Goal: Task Accomplishment & Management: Complete application form

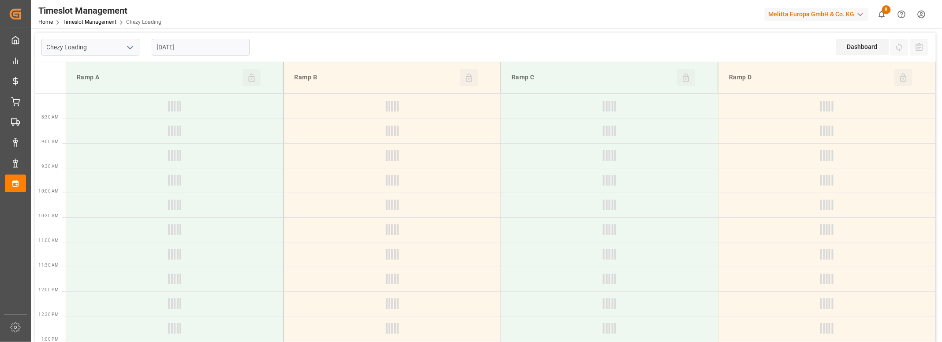
click at [130, 49] on polyline "open menu" at bounding box center [129, 47] width 5 height 3
click at [118, 78] on div "Chezy Unloading" at bounding box center [90, 87] width 97 height 20
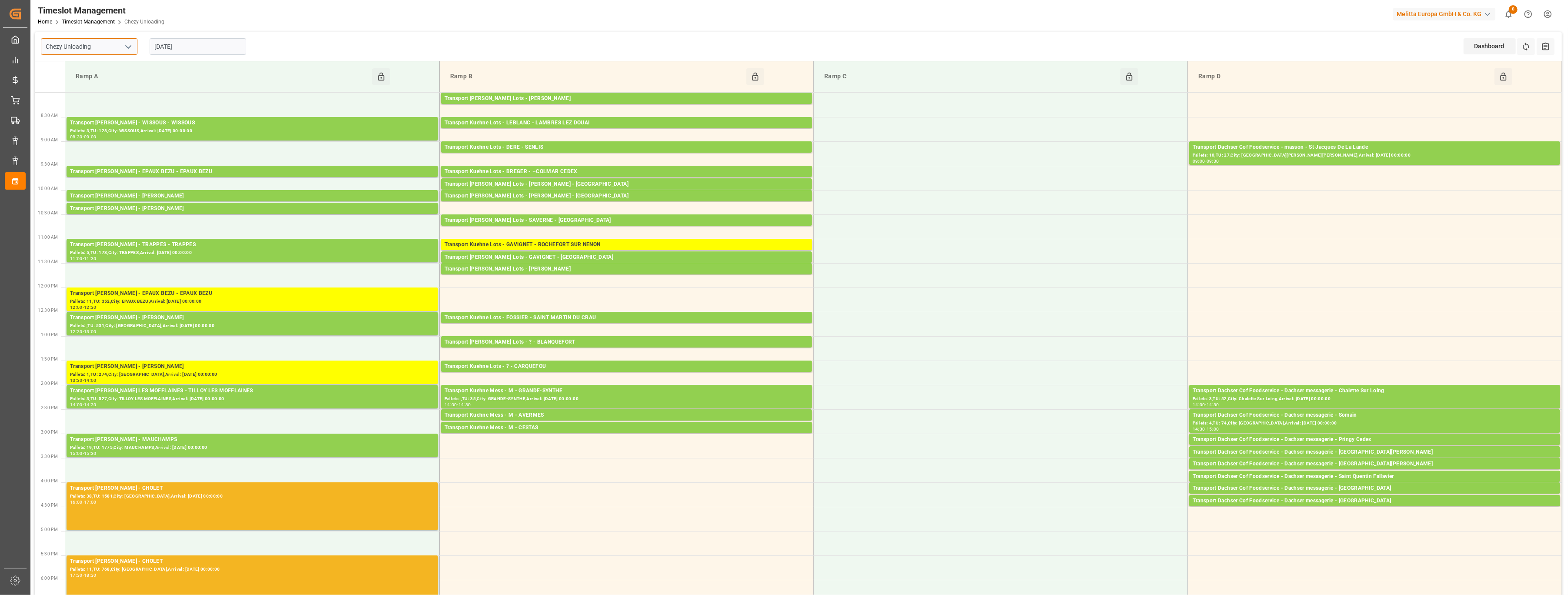
click at [117, 41] on input "Chezy Unloading" at bounding box center [89, 46] width 97 height 17
click at [121, 47] on button "open menu" at bounding box center [127, 47] width 13 height 14
click at [95, 70] on div "Chezy Loading" at bounding box center [89, 66] width 96 height 20
click at [129, 45] on icon "open menu" at bounding box center [128, 46] width 11 height 11
click at [119, 83] on div "Chezy Unloading" at bounding box center [89, 86] width 96 height 20
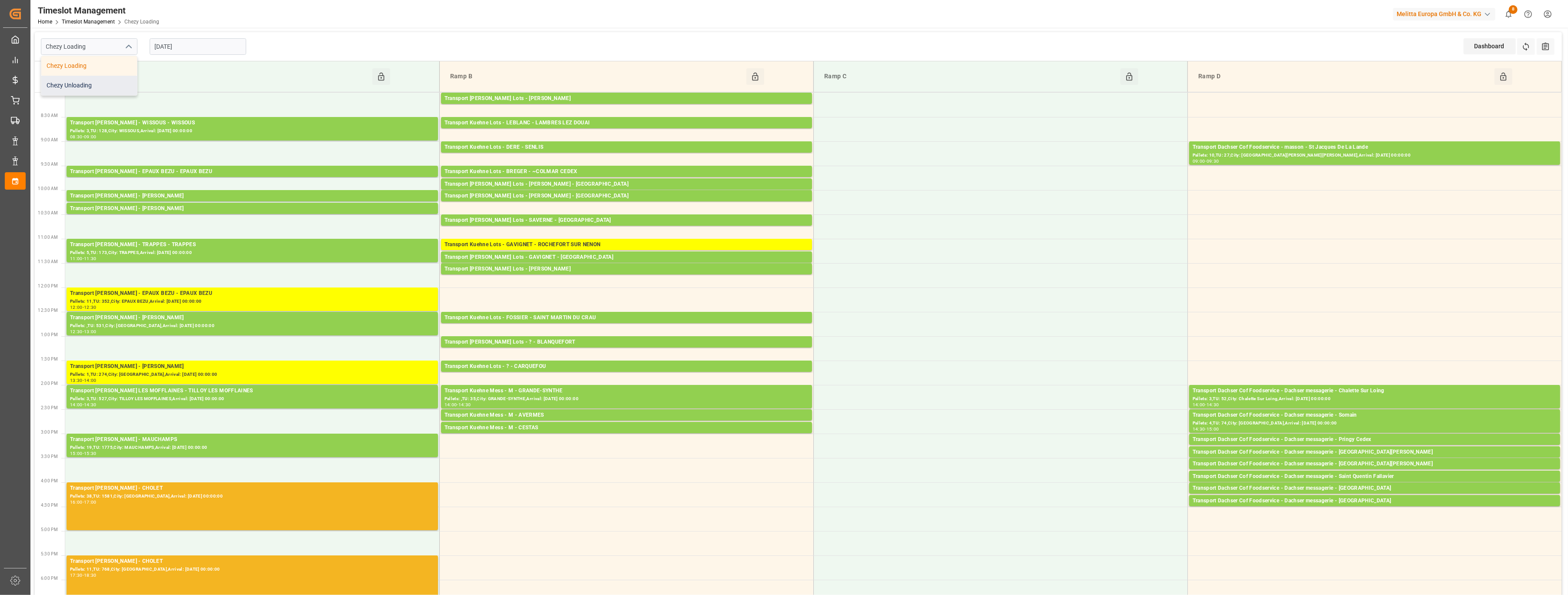
type input "Chezy Unloading"
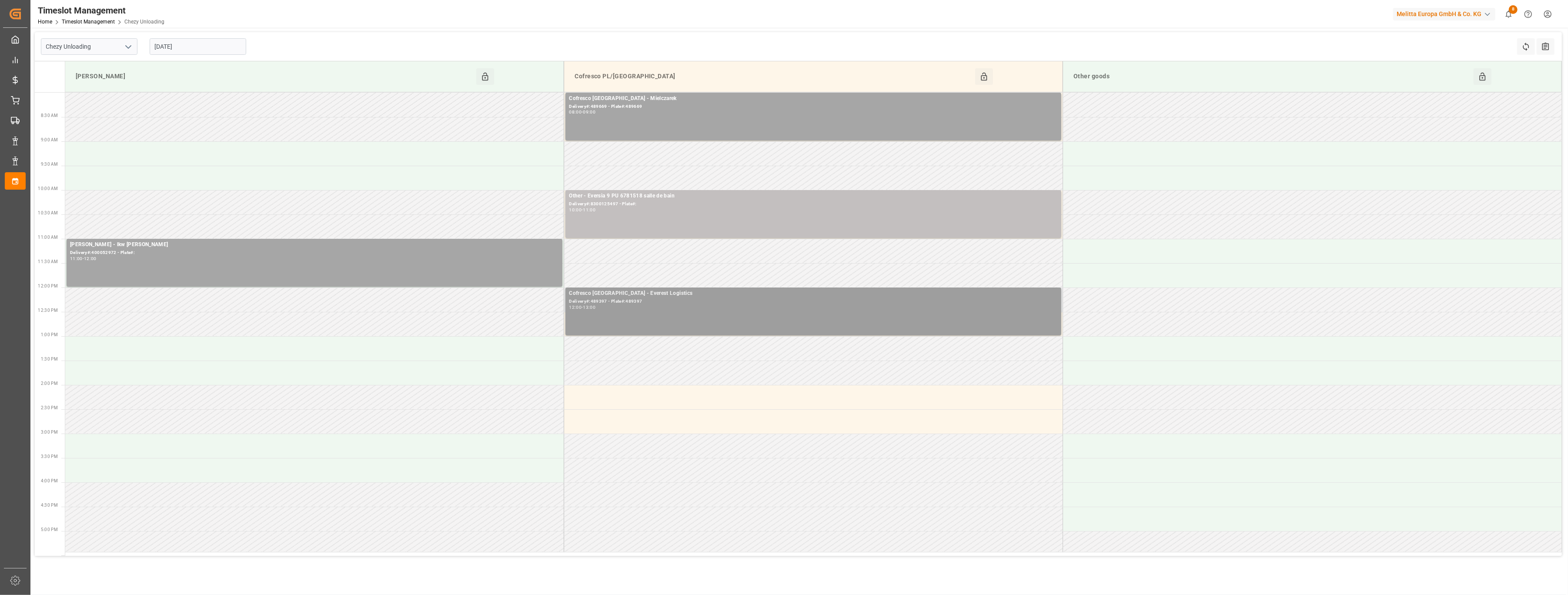
click at [637, 317] on div "Cofresco [GEOGRAPHIC_DATA] - Everest Logistics Delivery#:489397 - Plate#:489397…" at bounding box center [814, 311] width 489 height 44
click at [928, 333] on button "Open" at bounding box center [1111, 333] width 61 height 11
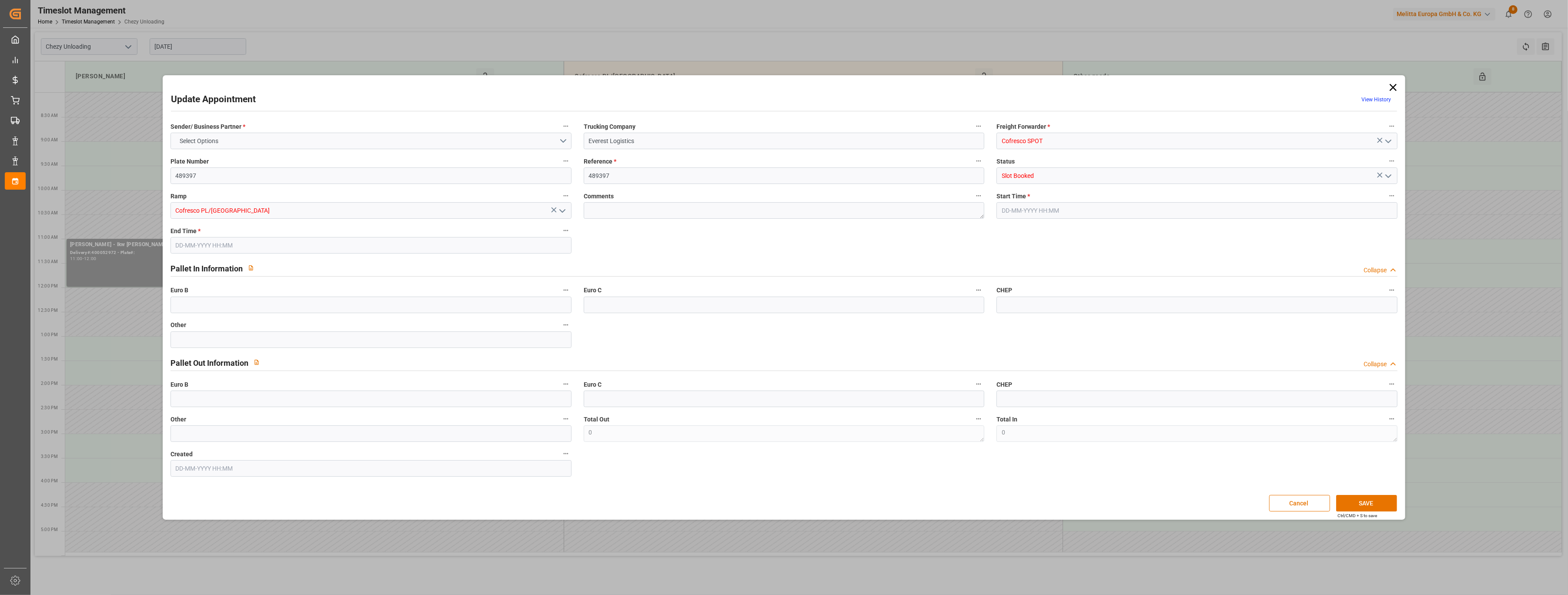
type input "0"
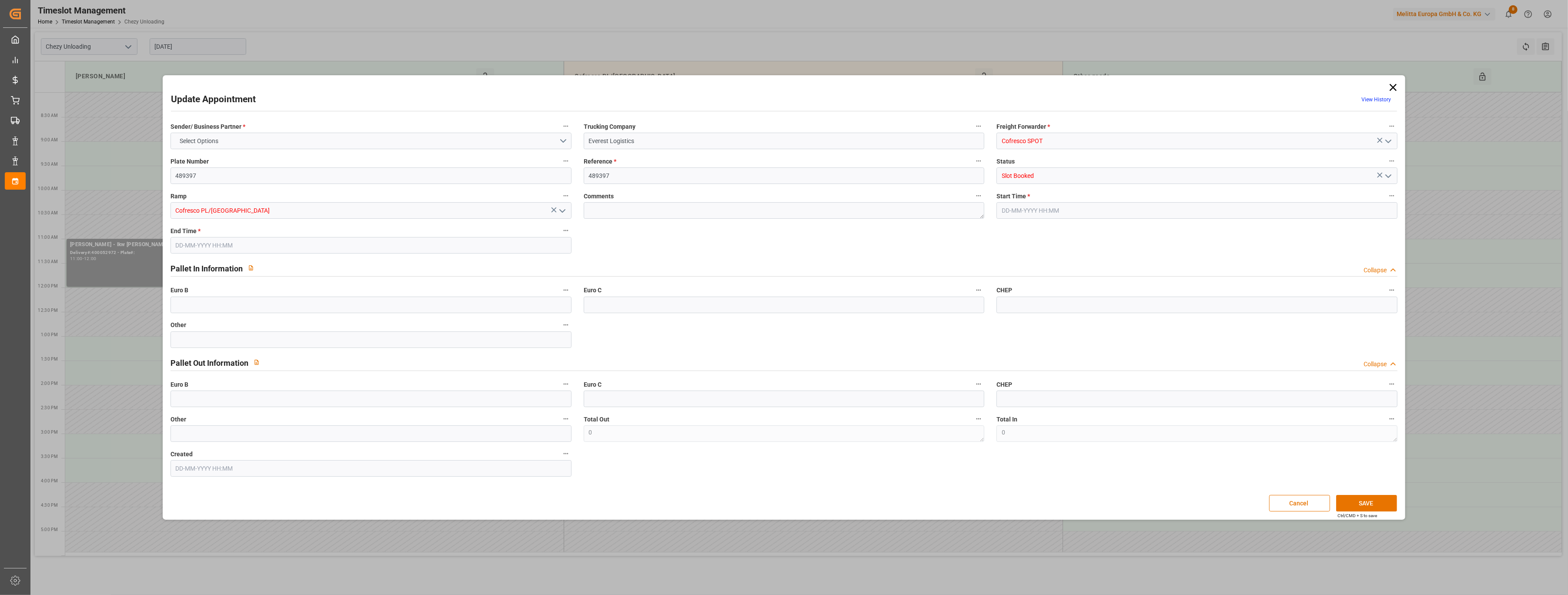
type input "0"
type input "[DATE] 12:00"
type input "[DATE] 13:00"
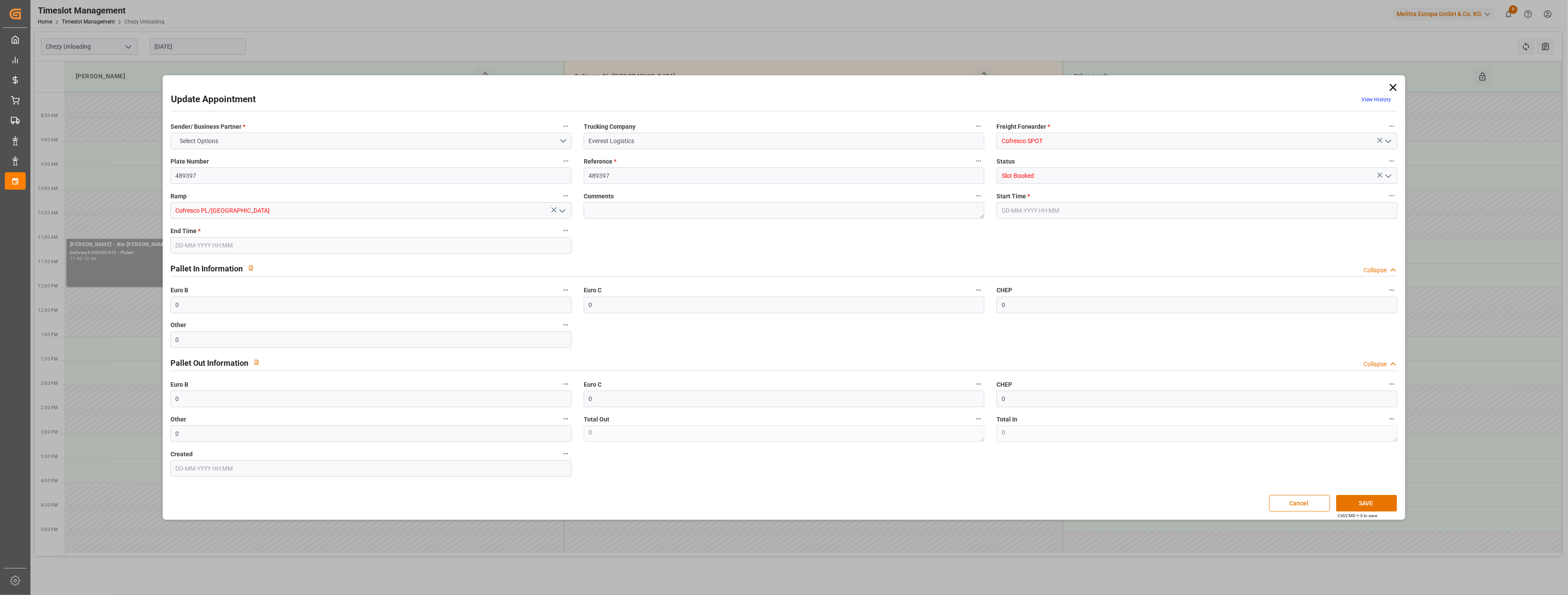
type input "[DATE] 13:24"
click at [928, 85] on icon at bounding box center [1392, 87] width 12 height 12
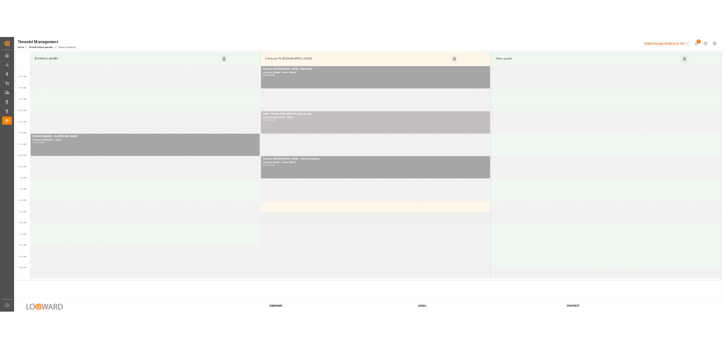
scroll to position [59, 0]
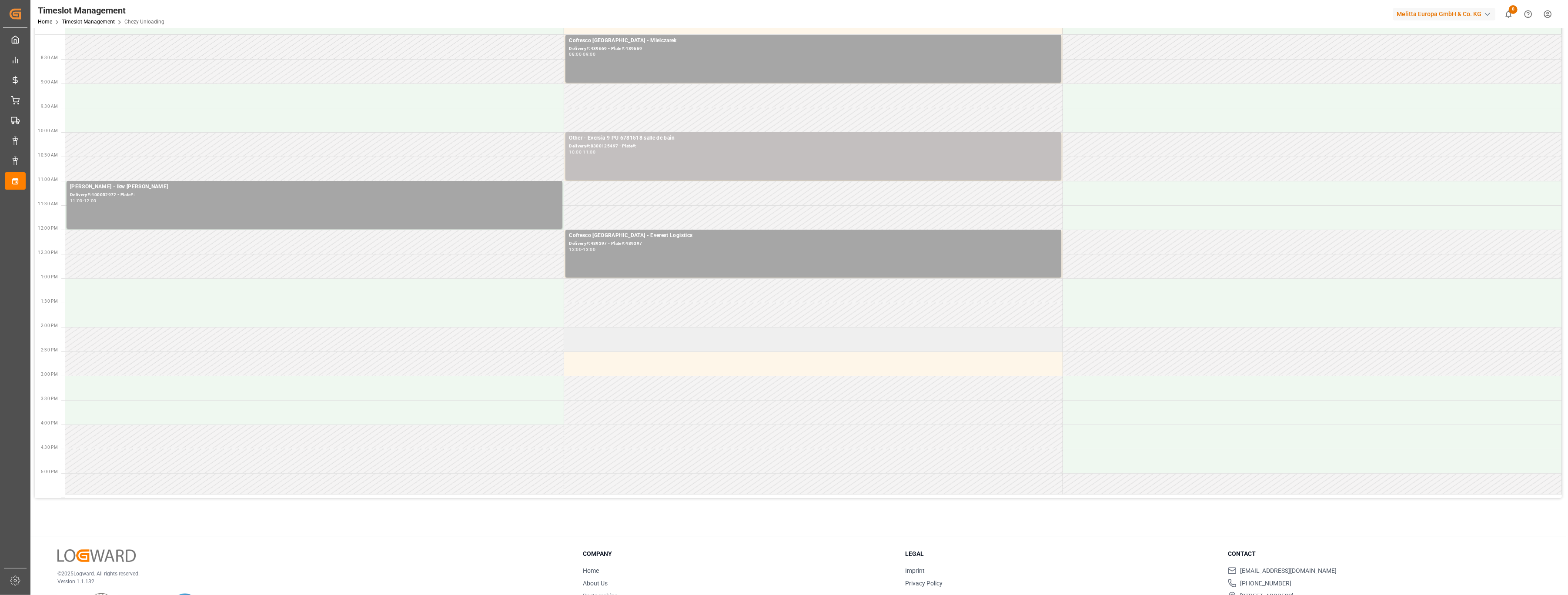
click at [788, 336] on td at bounding box center [814, 339] width 499 height 25
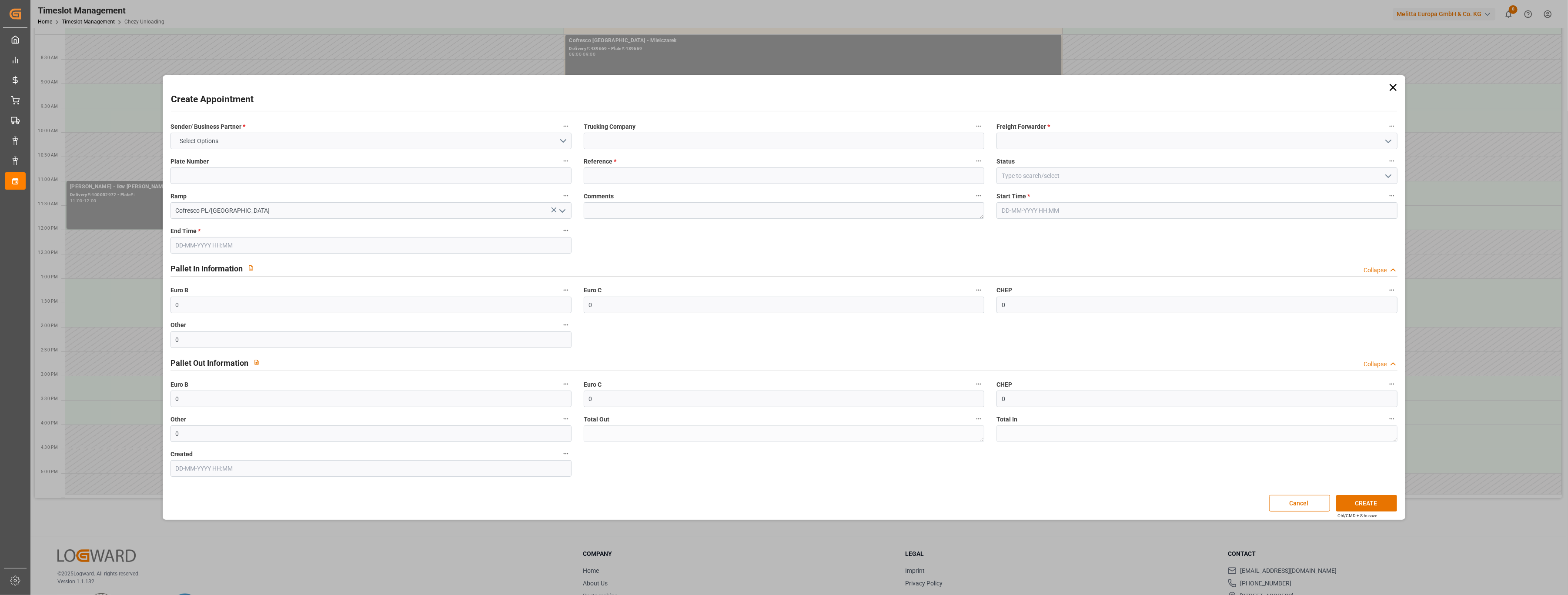
type input "[DATE] 14:00"
type input "[DATE] 15:00"
click at [655, 138] on input at bounding box center [784, 140] width 401 height 17
type input "everest logistic"
click at [634, 182] on input at bounding box center [784, 176] width 401 height 17
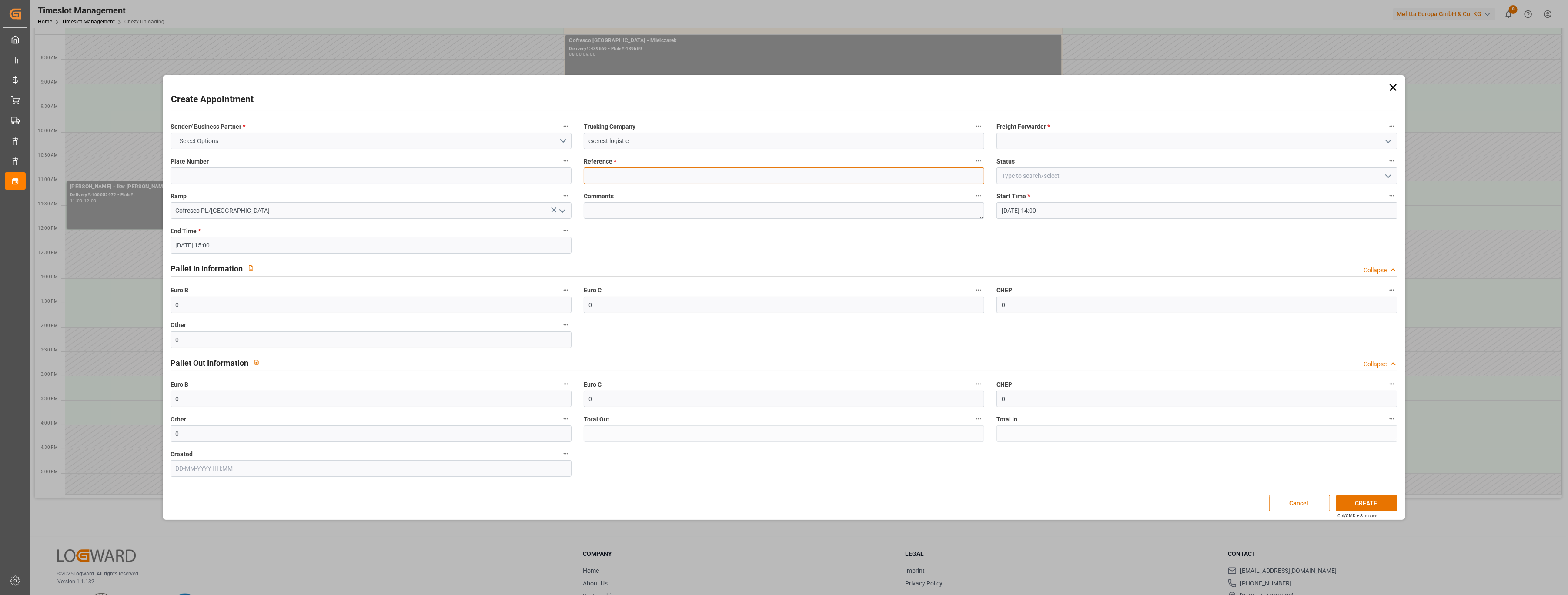
paste input "489441 [DATE] WND7559A / LU077PK 80003073 / 80003092"
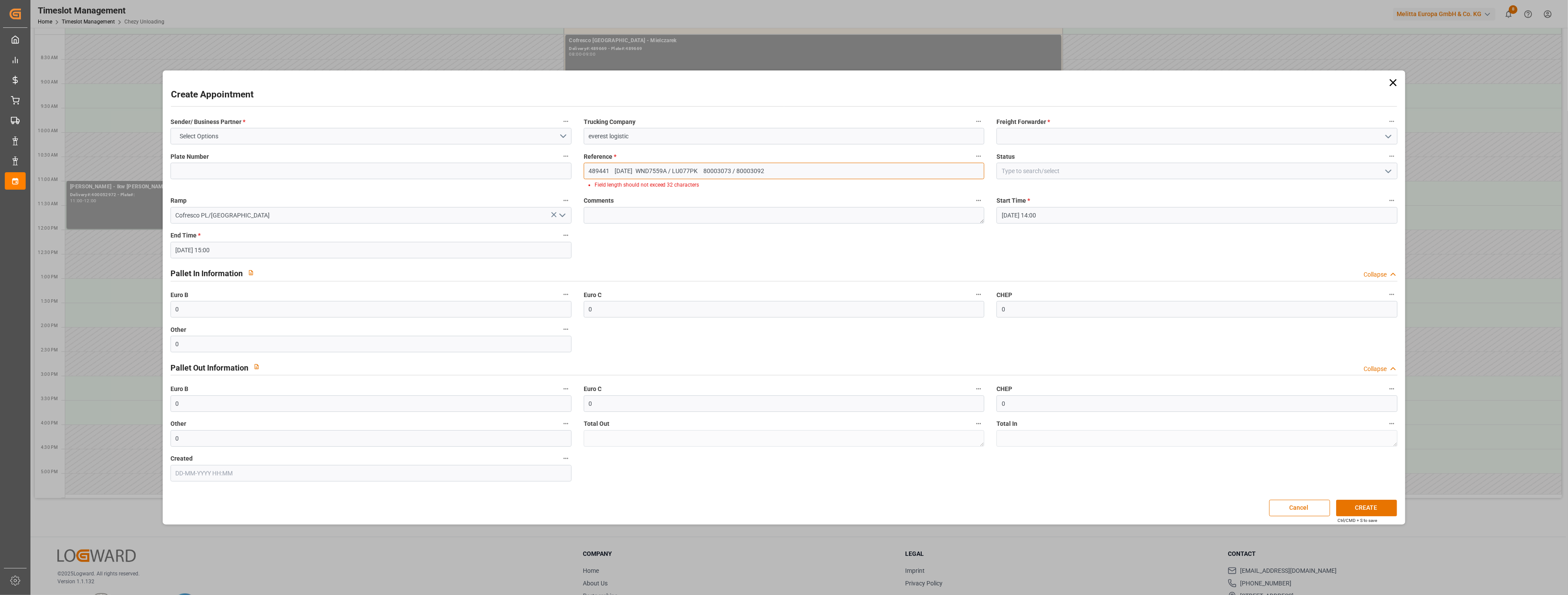
drag, startPoint x: 648, startPoint y: 171, endPoint x: 710, endPoint y: 172, distance: 62.0
click at [710, 172] on input "489441 [DATE] WND7559A / LU077PK 80003073 / 80003092" at bounding box center [784, 171] width 401 height 17
type input "489441 [DATE] 80003073 / 80003092"
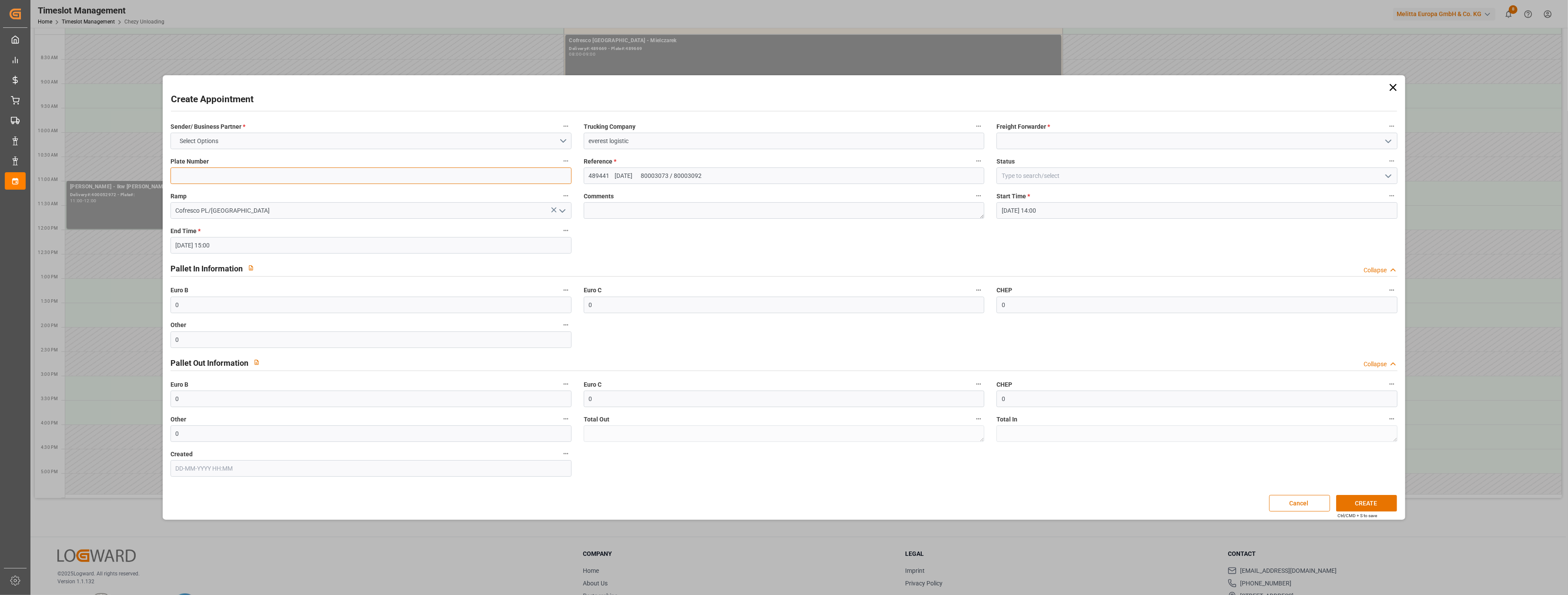
click at [356, 177] on input at bounding box center [371, 176] width 401 height 17
paste input "WND7559A / LU077PK"
type input "WND7559A / LU077PK"
click at [928, 132] on label "Freight Forwarder *" at bounding box center [1196, 126] width 401 height 12
click at [928, 132] on button "Freight Forwarder *" at bounding box center [1390, 125] width 11 height 11
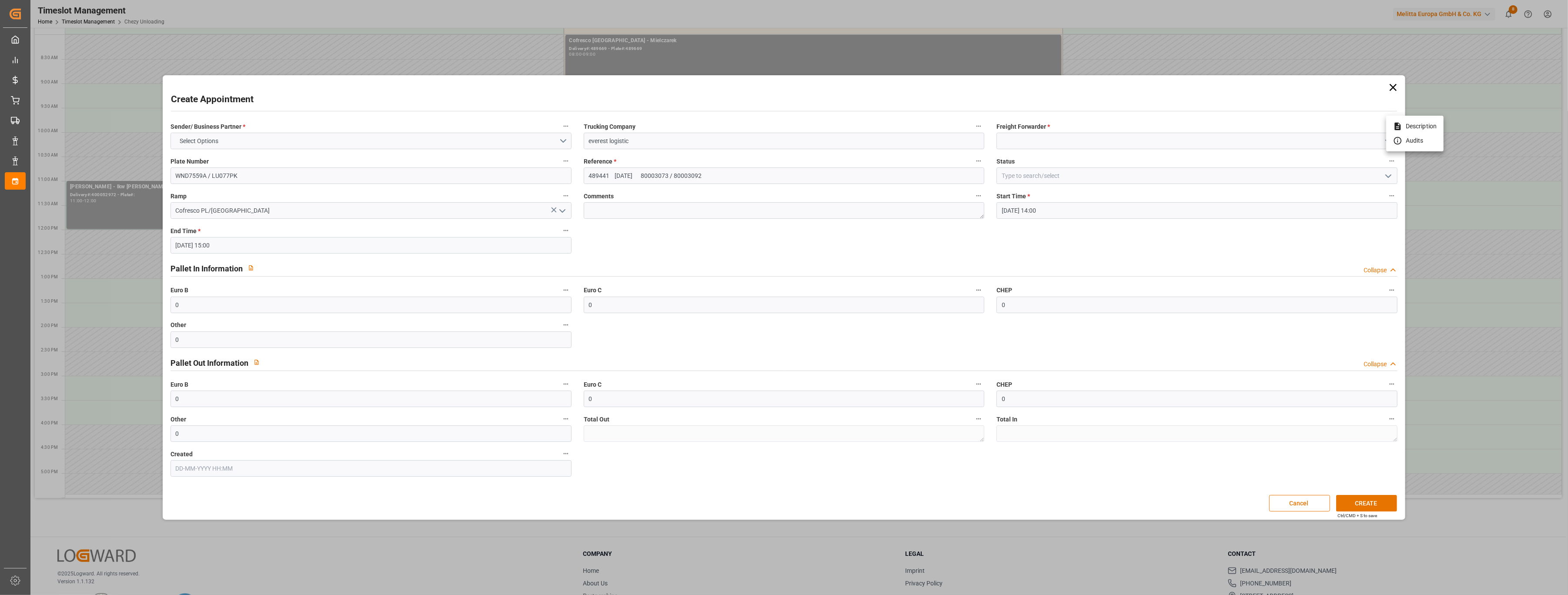
click at [928, 137] on div at bounding box center [784, 297] width 1568 height 595
click at [928, 144] on input at bounding box center [1196, 140] width 401 height 17
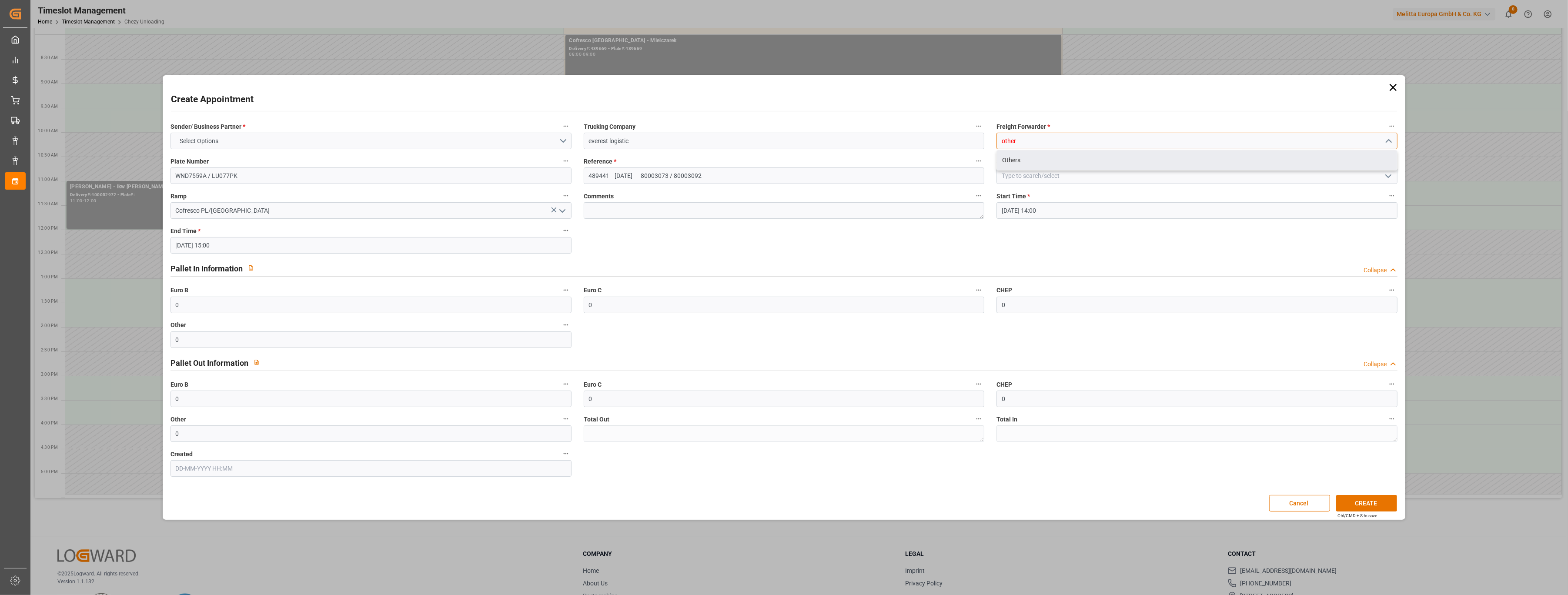
drag, startPoint x: 1047, startPoint y: 160, endPoint x: 991, endPoint y: 155, distance: 56.2
click at [928, 158] on div "Others" at bounding box center [1197, 161] width 400 height 20
type input "Others"
click at [384, 144] on button "Select Options" at bounding box center [371, 140] width 401 height 17
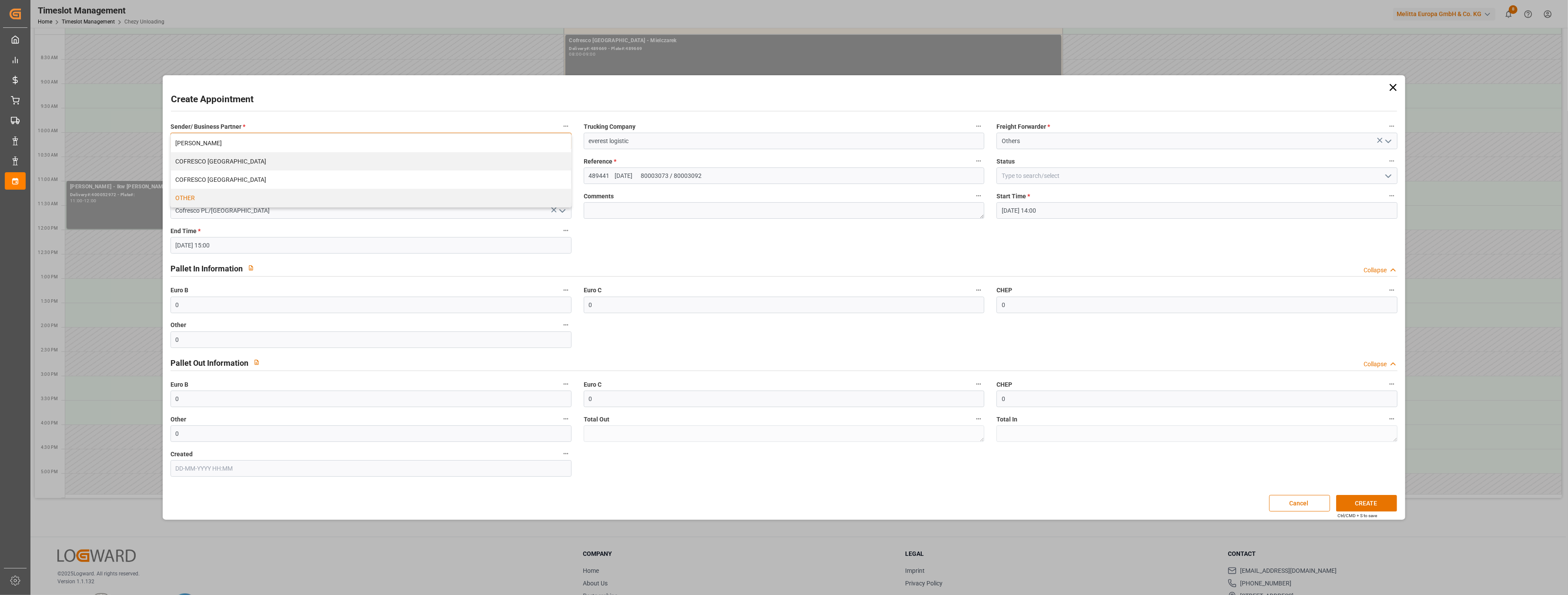
click at [341, 199] on div "OTHER" at bounding box center [371, 197] width 400 height 19
drag, startPoint x: 1375, startPoint y: 501, endPoint x: 788, endPoint y: 295, distance: 622.1
click at [788, 295] on div "Create Appointment Sender/ Business Partner * OTHER Trucking Company everest lo…" at bounding box center [783, 297] width 1238 height 440
drag, startPoint x: 646, startPoint y: 179, endPoint x: 612, endPoint y: 172, distance: 34.7
click at [612, 172] on input "489441 [DATE] 80003073 / 80003092" at bounding box center [784, 176] width 401 height 17
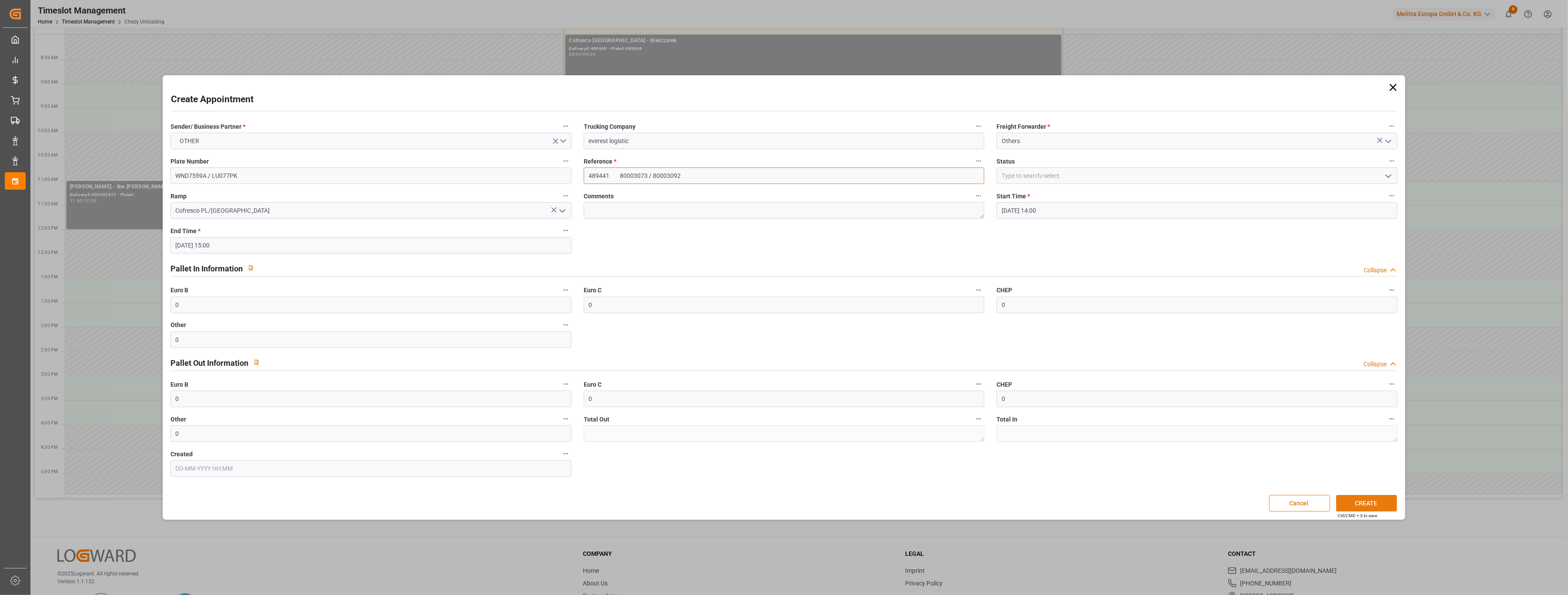
type input "489441 80003073 / 80003092"
click at [928, 337] on button "CREATE" at bounding box center [1367, 503] width 61 height 17
